Goal: Find specific page/section

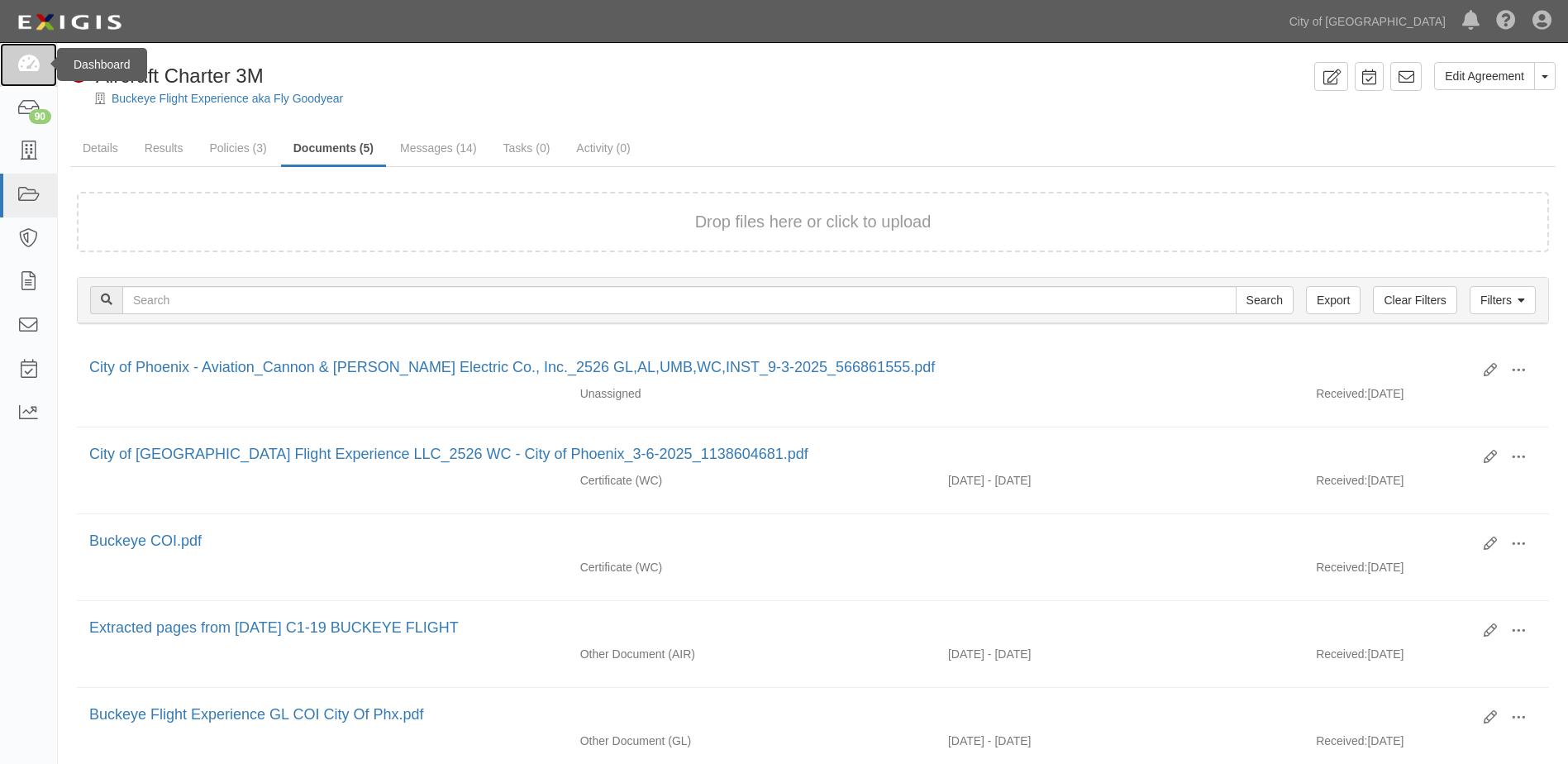
click at [18, 76] on link at bounding box center [28, 65] width 57 height 44
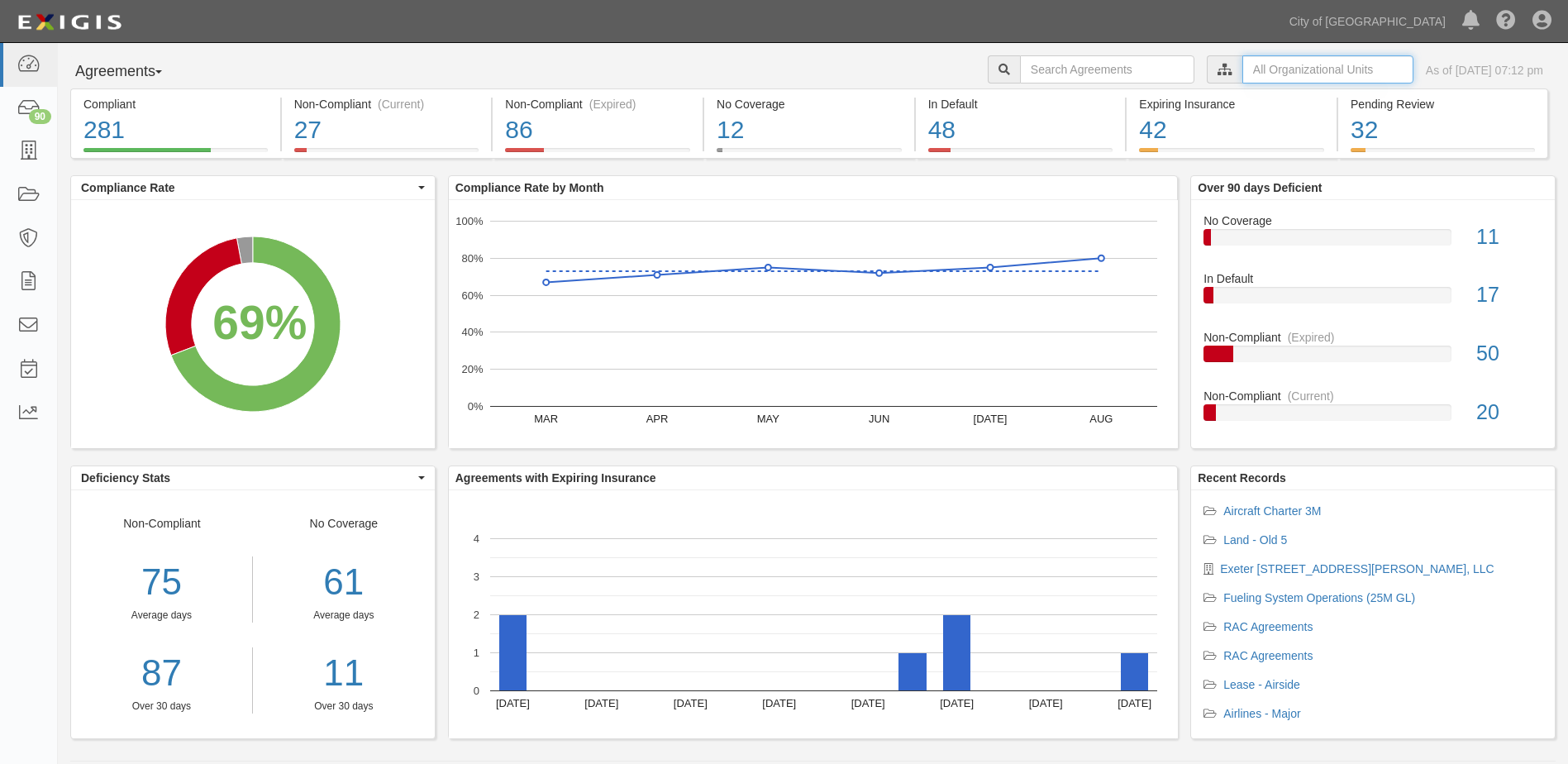
click at [1254, 75] on input "text" at bounding box center [1328, 69] width 171 height 28
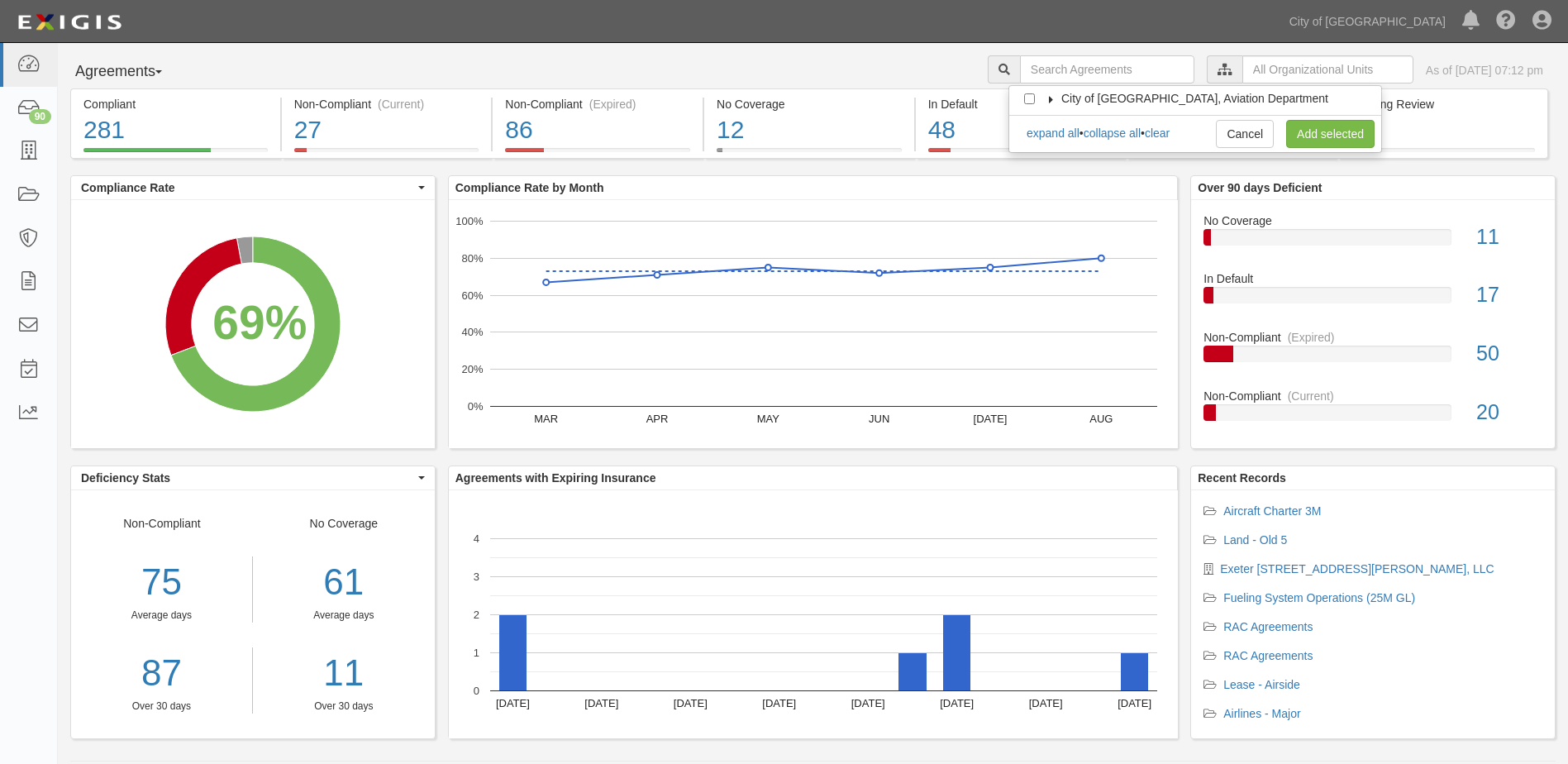
click at [1076, 101] on span "City of [GEOGRAPHIC_DATA], Aviation Department" at bounding box center [1195, 97] width 267 height 13
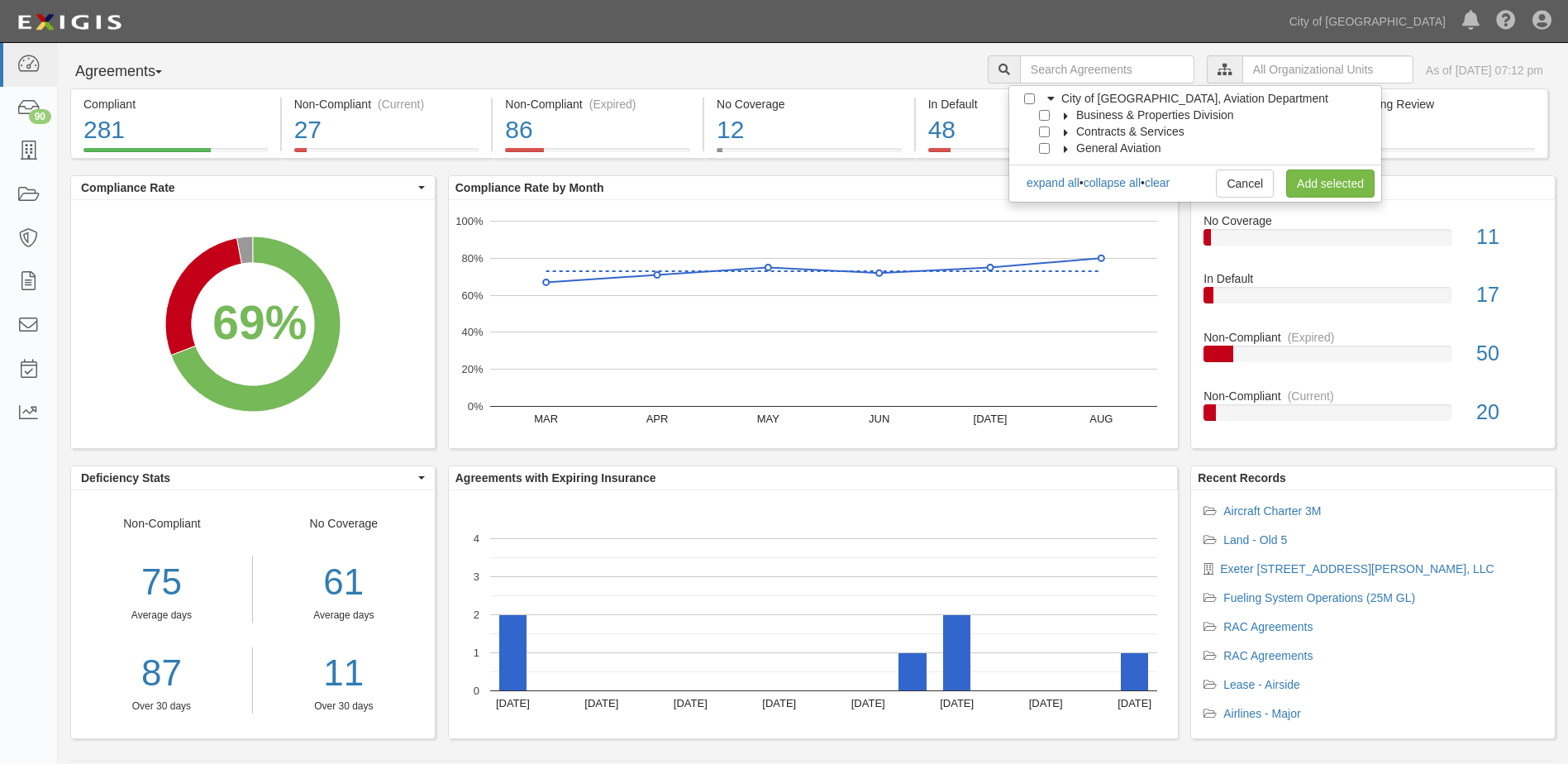
click at [1061, 116] on icon at bounding box center [1066, 116] width 11 height 7
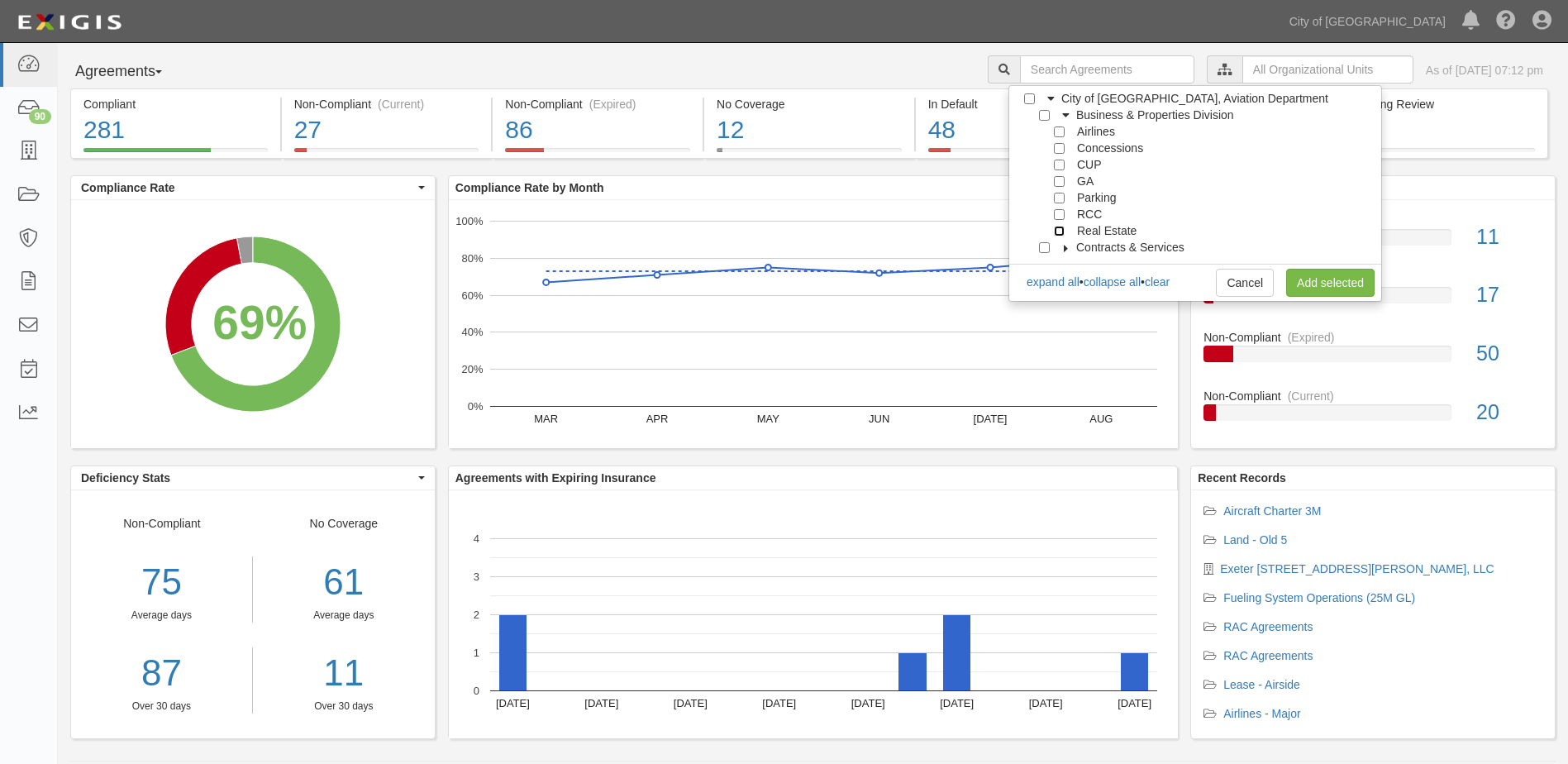
click at [1058, 232] on input "Real Estate" at bounding box center [1059, 231] width 11 height 11
checkbox input "true"
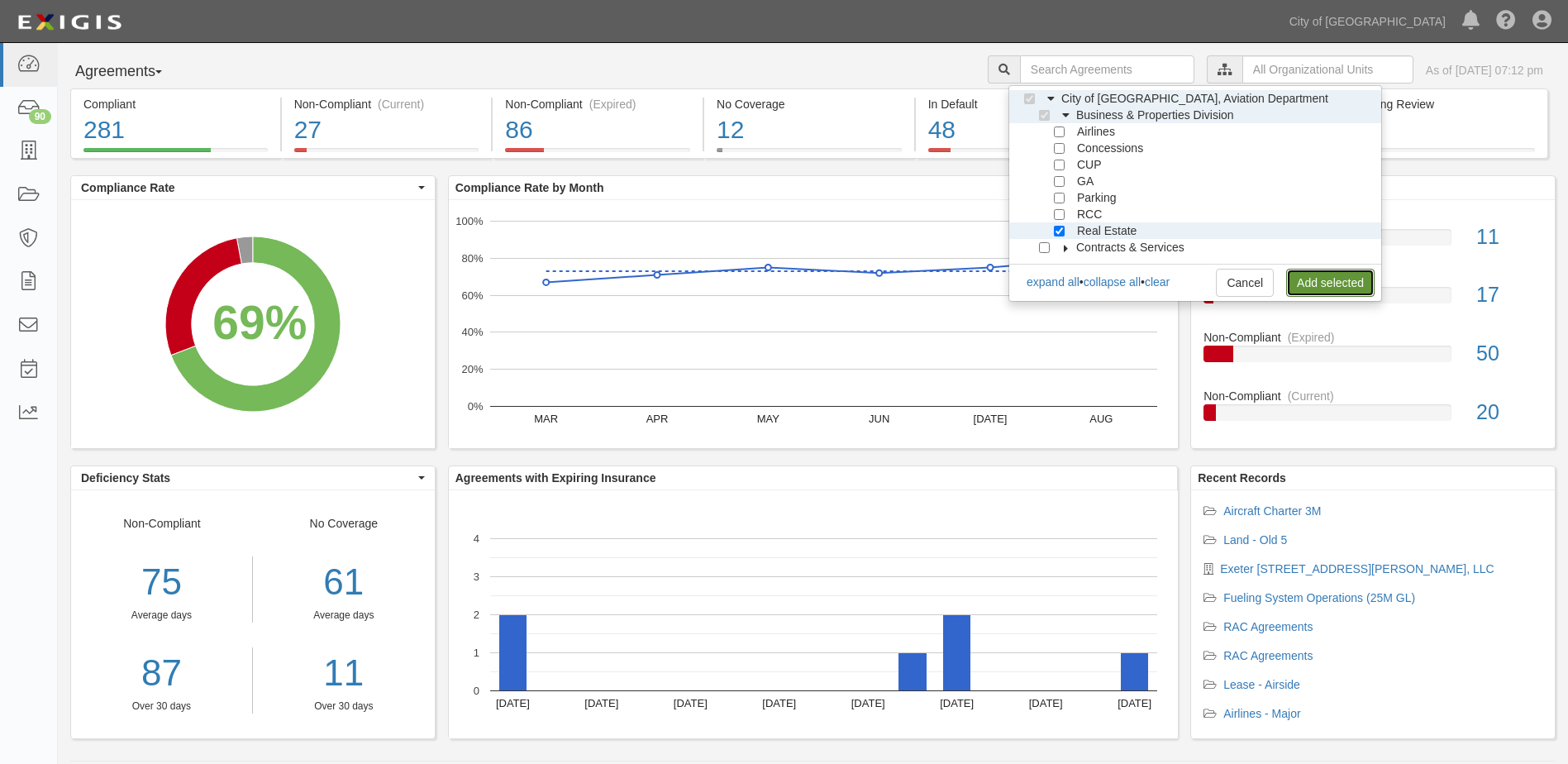
click at [1330, 276] on link "Add selected" at bounding box center [1330, 283] width 89 height 28
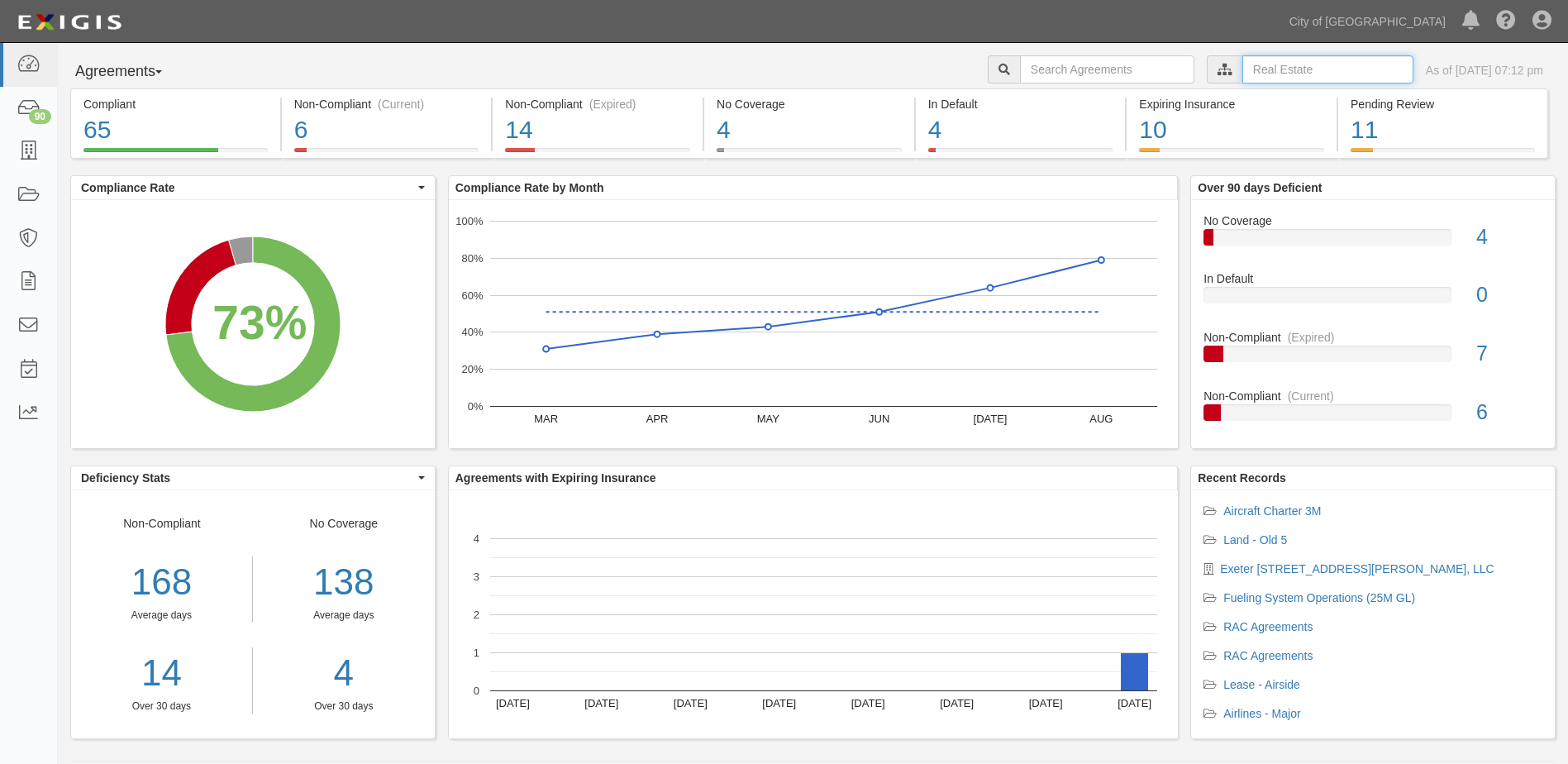
drag, startPoint x: 1270, startPoint y: 74, endPoint x: 1259, endPoint y: 74, distance: 11.0
click at [1270, 74] on input "text" at bounding box center [1328, 69] width 171 height 28
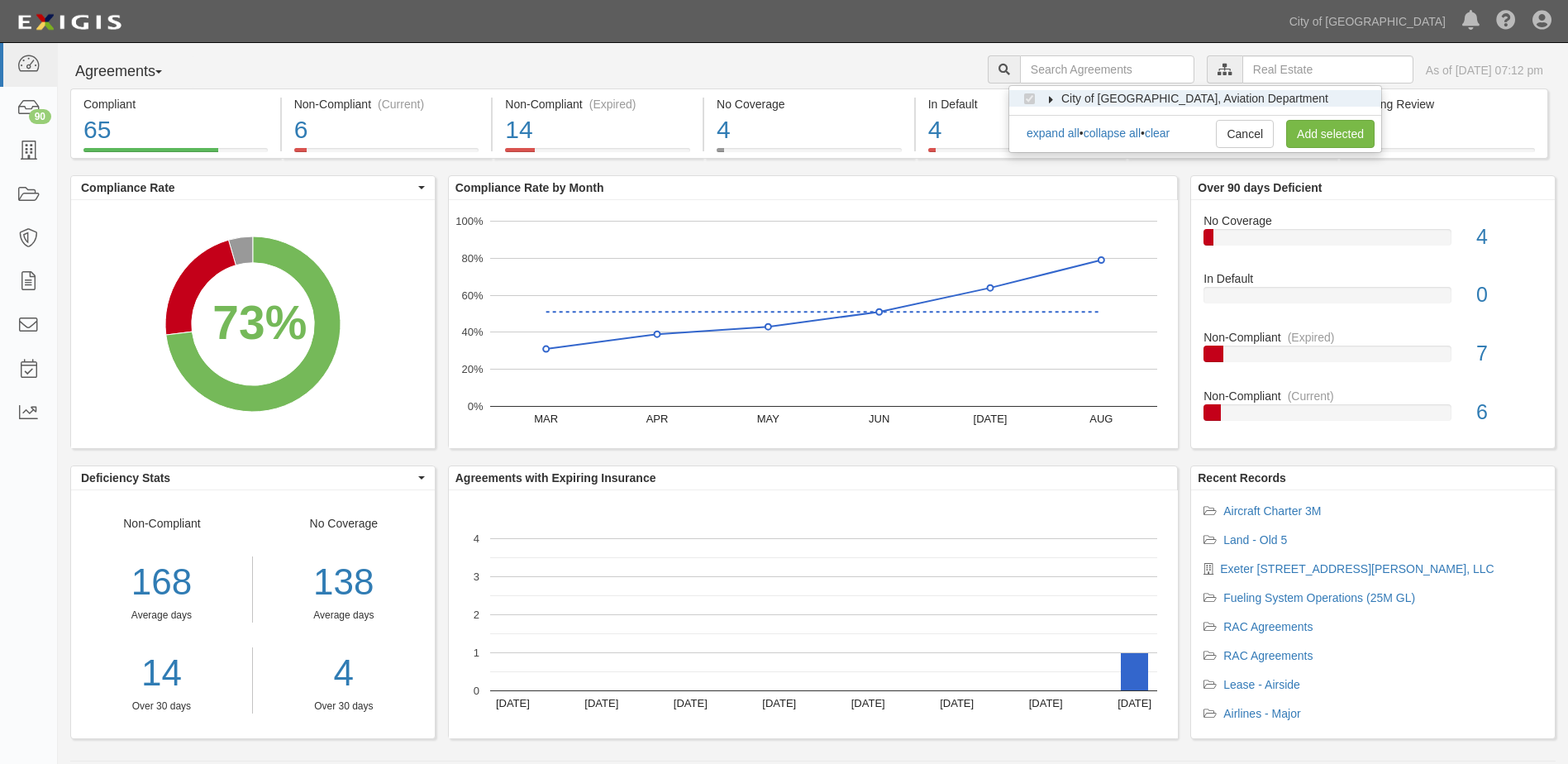
click at [1052, 99] on icon at bounding box center [1051, 99] width 11 height 7
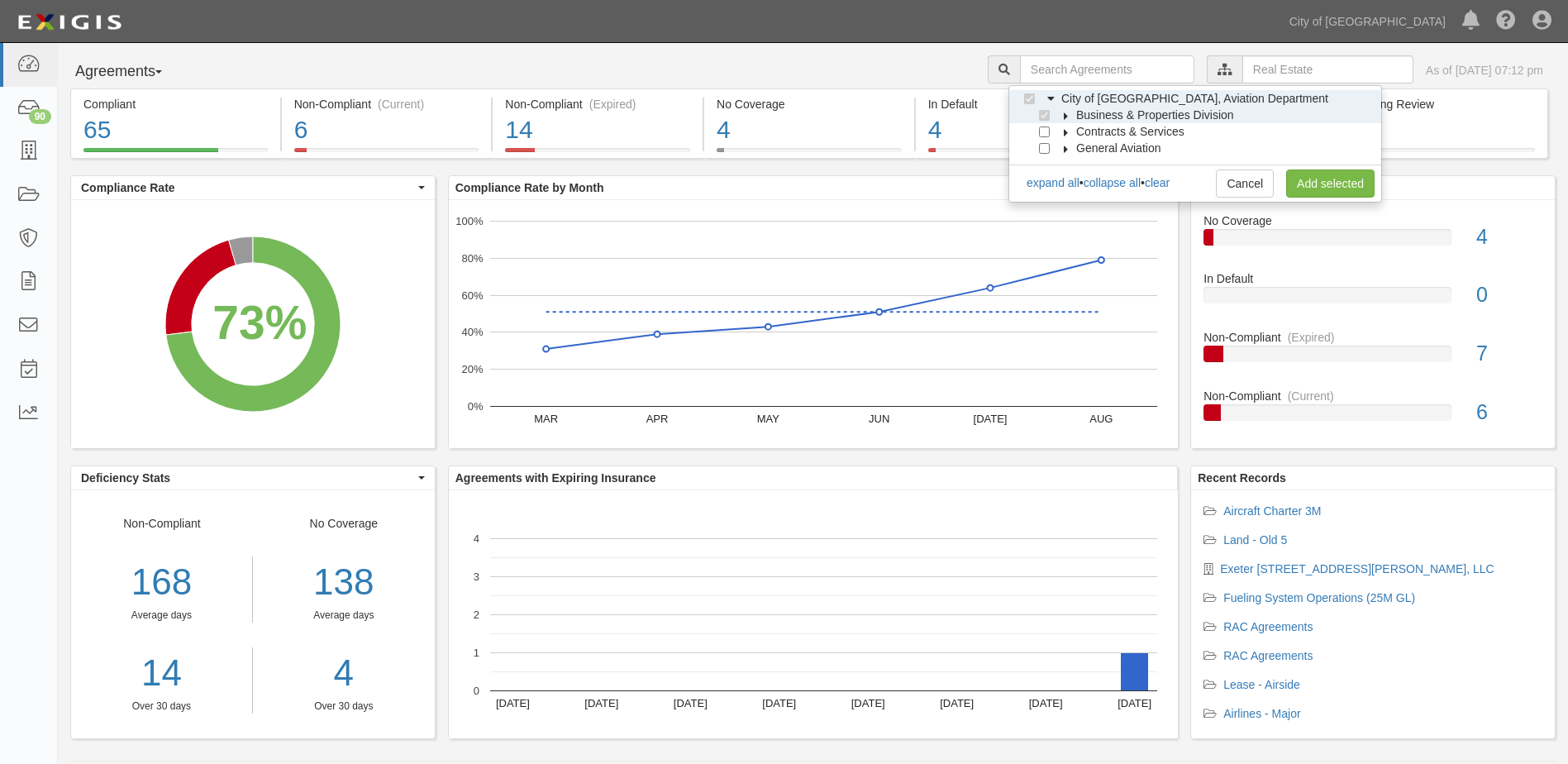
click at [1061, 119] on icon at bounding box center [1066, 116] width 11 height 7
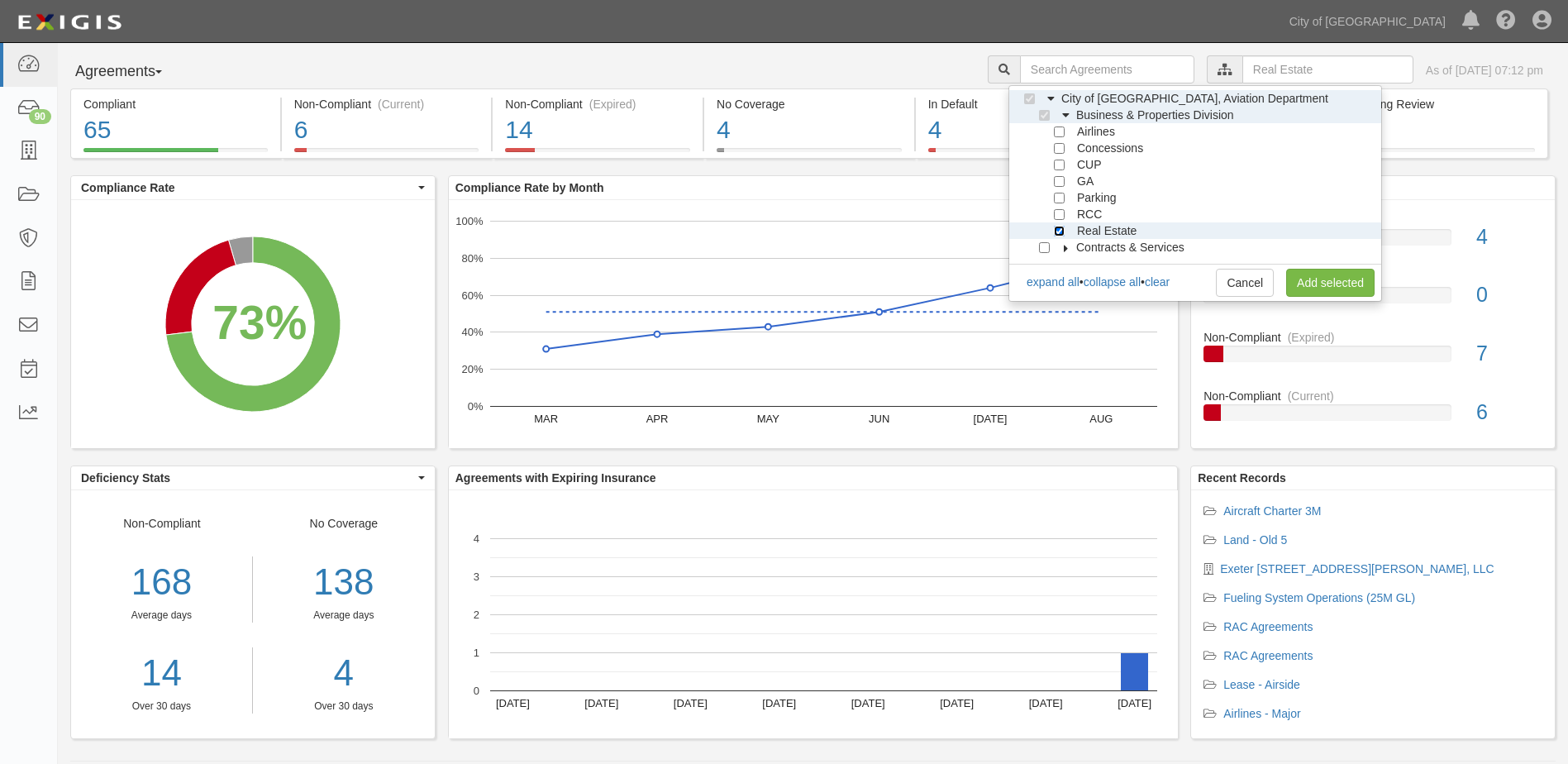
click at [1061, 232] on input "Real Estate" at bounding box center [1059, 231] width 11 height 11
checkbox input "false"
click at [1064, 220] on div "RCC" at bounding box center [1072, 213] width 61 height 17
click at [1094, 214] on span "RCC" at bounding box center [1089, 213] width 25 height 13
click at [1097, 216] on span "RCC" at bounding box center [1089, 213] width 25 height 13
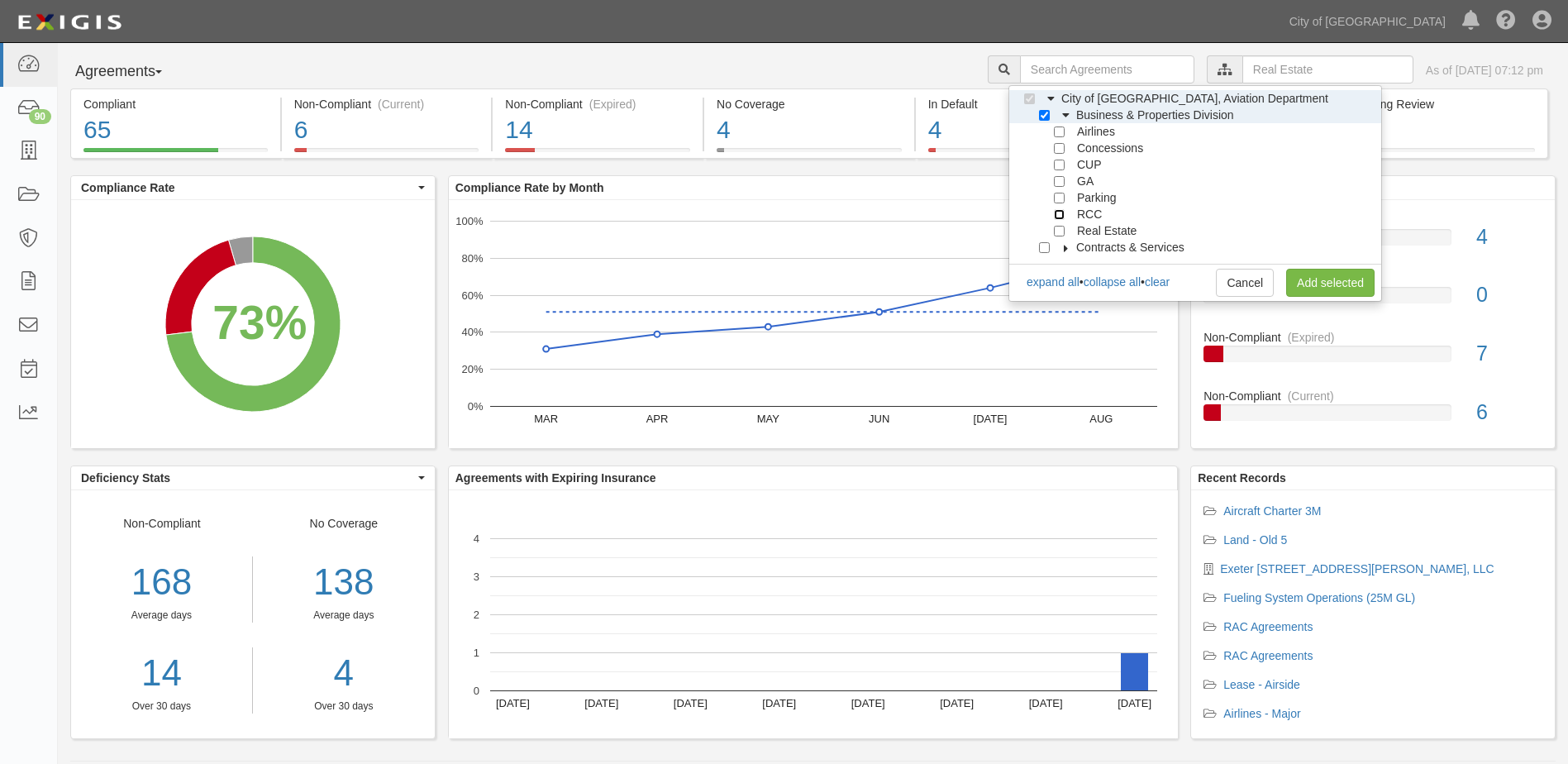
click at [1056, 215] on input "RCC" at bounding box center [1059, 214] width 11 height 11
checkbox input "true"
click at [1331, 284] on link "Add selected" at bounding box center [1330, 283] width 89 height 28
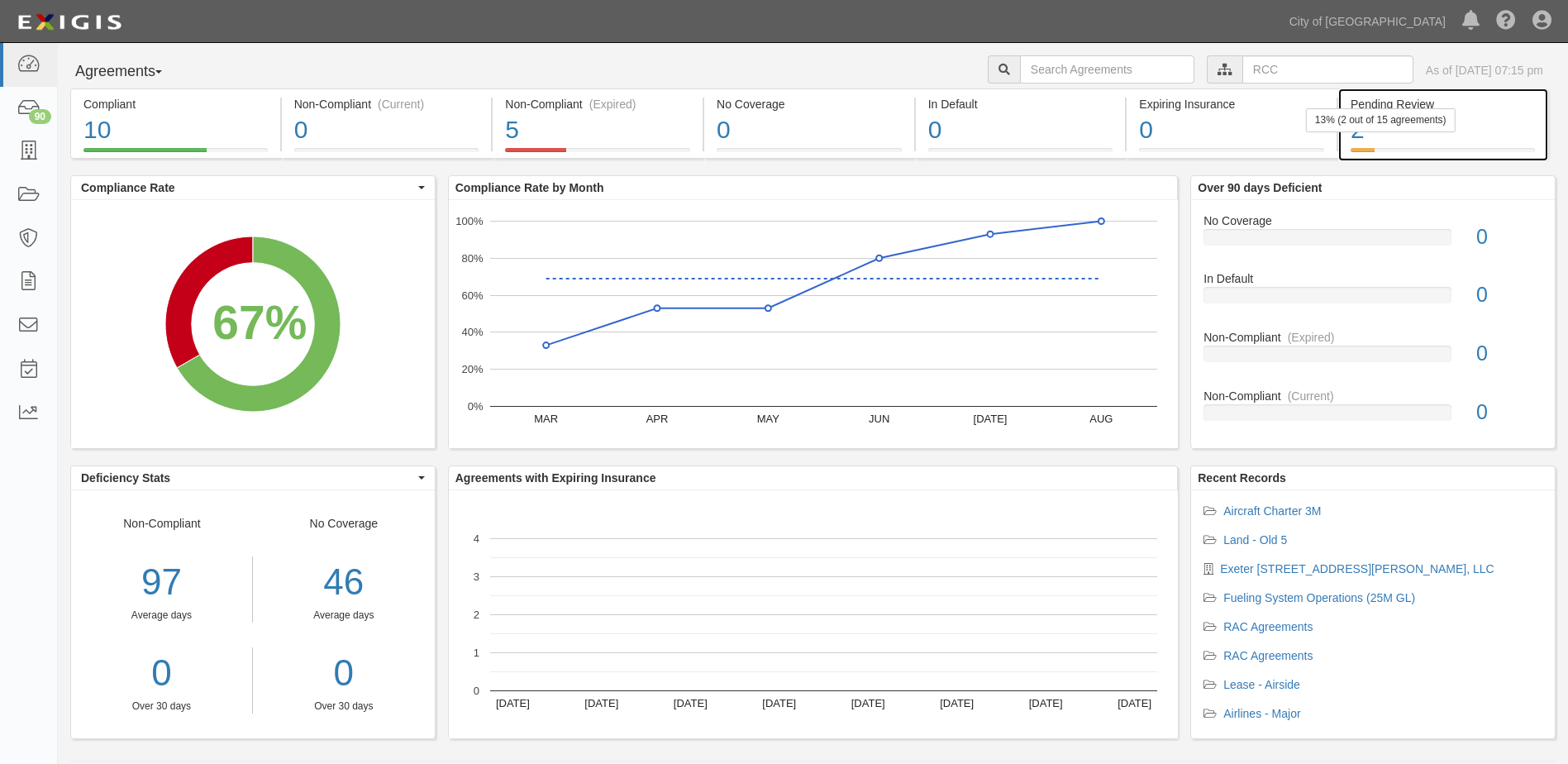
click at [1400, 143] on div "2" at bounding box center [1443, 130] width 184 height 35
